Goal: Check status

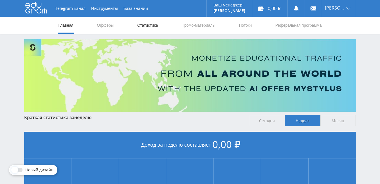
click at [144, 24] on link "Статистика" at bounding box center [148, 25] width 22 height 17
click at [149, 24] on link "Статистика" at bounding box center [148, 25] width 22 height 17
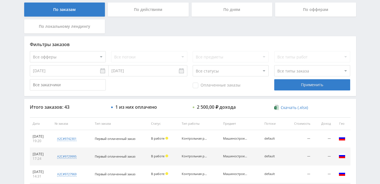
scroll to position [169, 0]
